Goal: Task Accomplishment & Management: Manage account settings

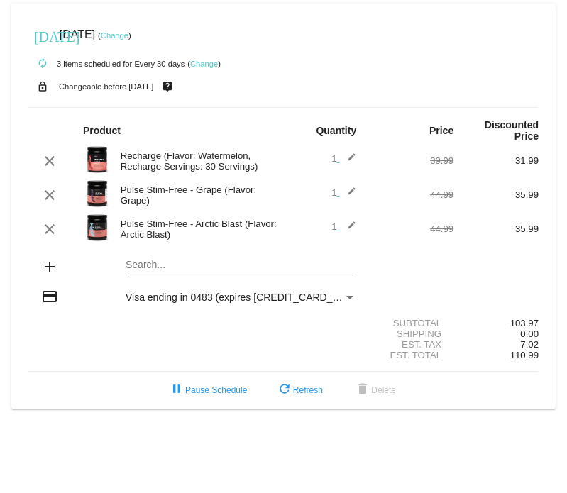
click at [204, 62] on link "Change" at bounding box center [204, 64] width 28 height 9
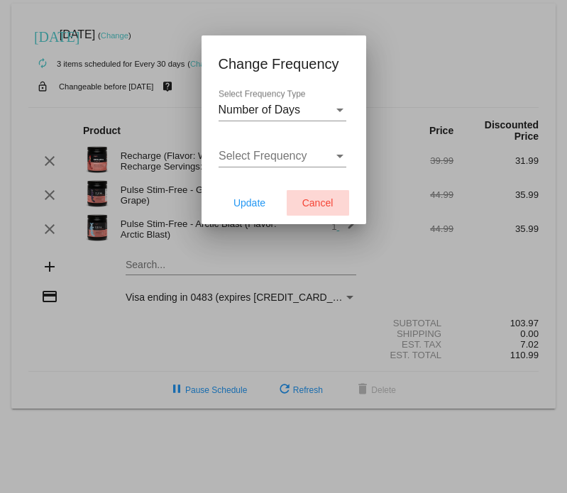
click at [322, 205] on span "Cancel" at bounding box center [317, 202] width 31 height 11
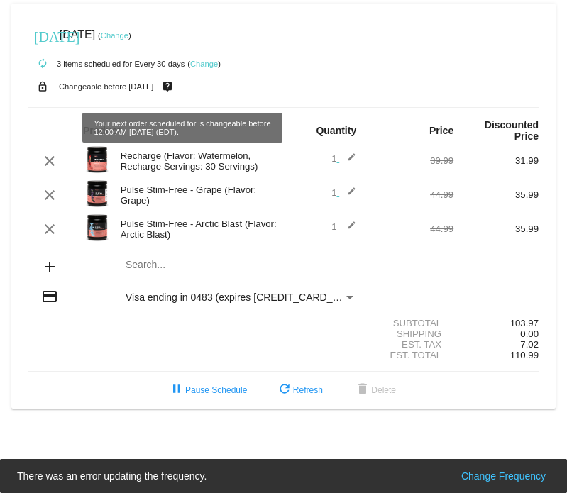
click at [128, 32] on link "Change" at bounding box center [115, 35] width 28 height 9
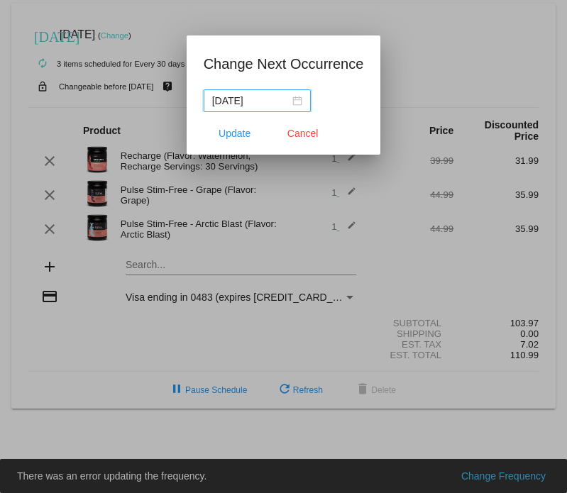
click at [298, 102] on div "[DATE]" at bounding box center [257, 101] width 90 height 16
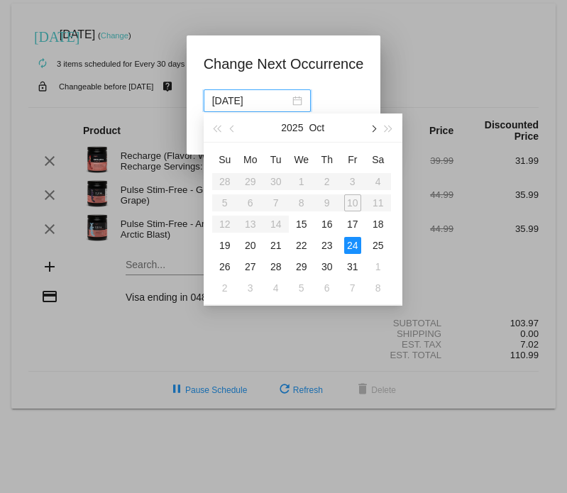
click at [372, 127] on span "button" at bounding box center [372, 128] width 7 height 7
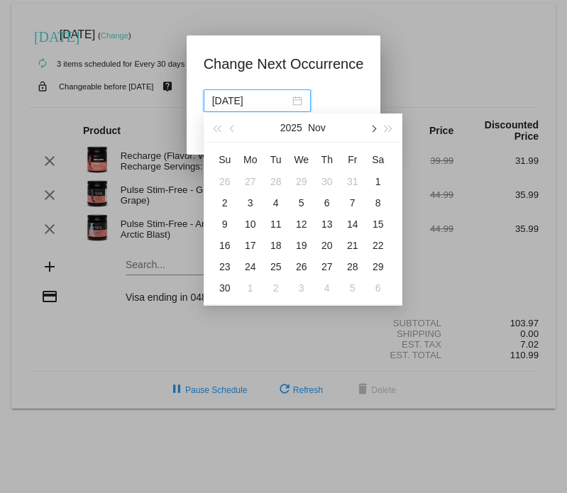
click at [373, 130] on span "button" at bounding box center [372, 128] width 7 height 7
click at [249, 224] on div "15" at bounding box center [250, 224] width 17 height 17
type input "[DATE]"
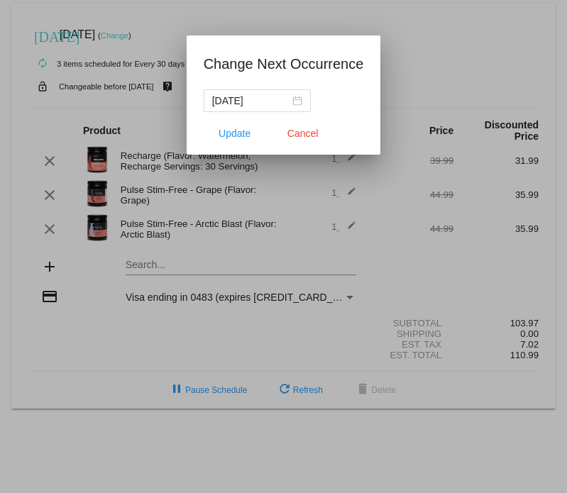
click at [428, 66] on div at bounding box center [283, 246] width 567 height 493
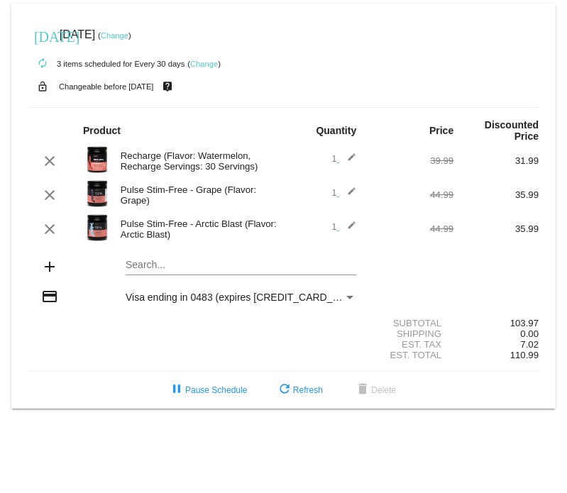
click at [128, 36] on link "Change" at bounding box center [115, 35] width 28 height 9
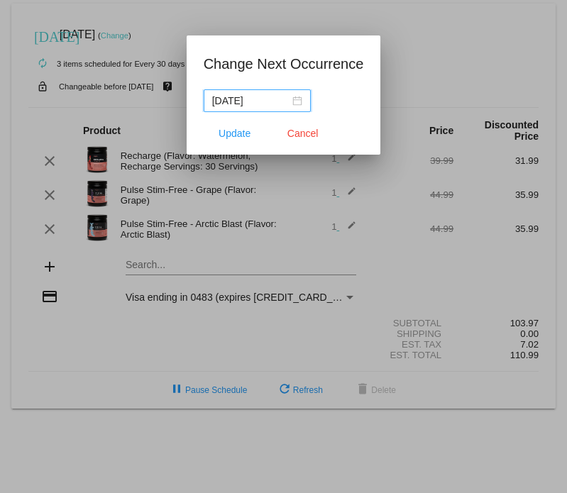
click at [292, 105] on div "[DATE]" at bounding box center [257, 101] width 90 height 16
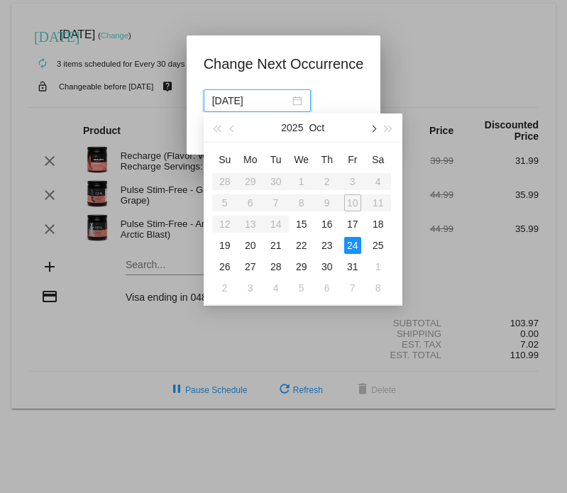
click at [376, 126] on button "button" at bounding box center [373, 128] width 16 height 28
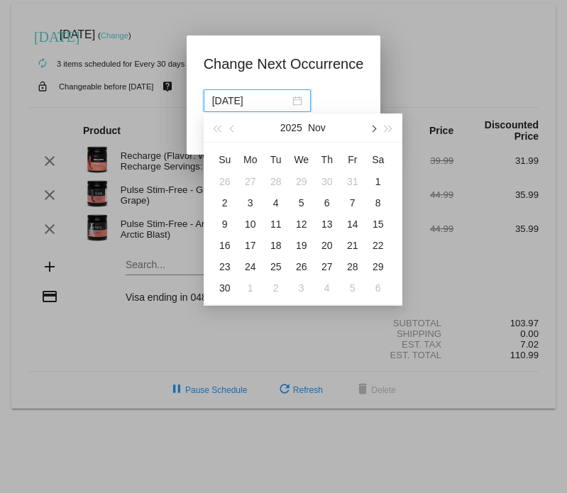
click at [376, 126] on button "button" at bounding box center [373, 128] width 16 height 28
click at [246, 218] on div "15" at bounding box center [250, 224] width 17 height 17
type input "[DATE]"
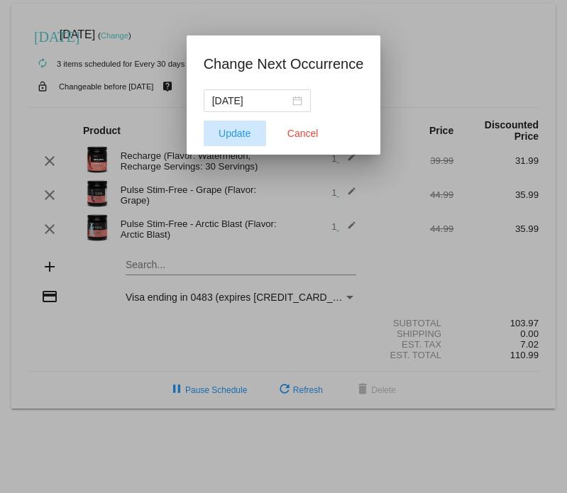
click at [243, 129] on span "Update" at bounding box center [235, 133] width 32 height 11
